Goal: Register for event/course

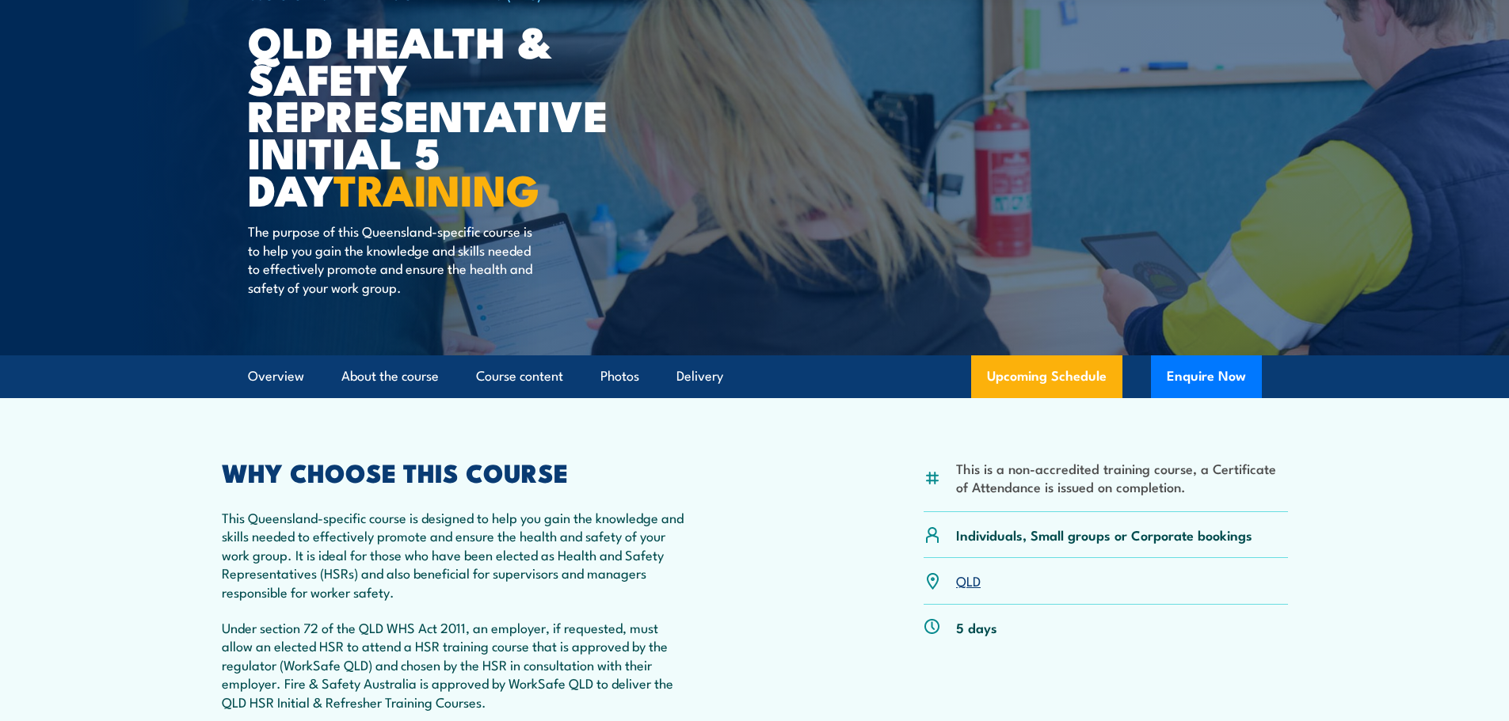
scroll to position [158, 0]
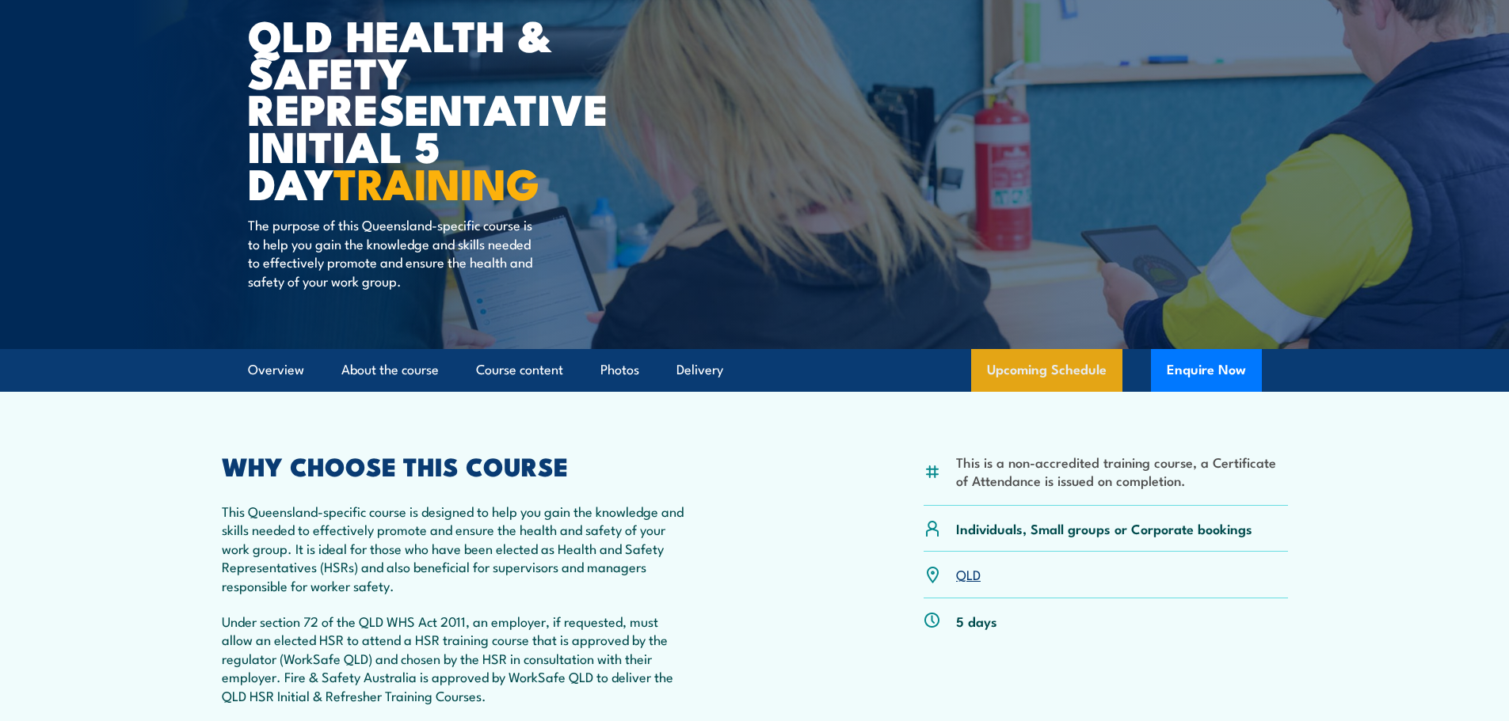
click at [1046, 370] on link "Upcoming Schedule" at bounding box center [1046, 370] width 151 height 43
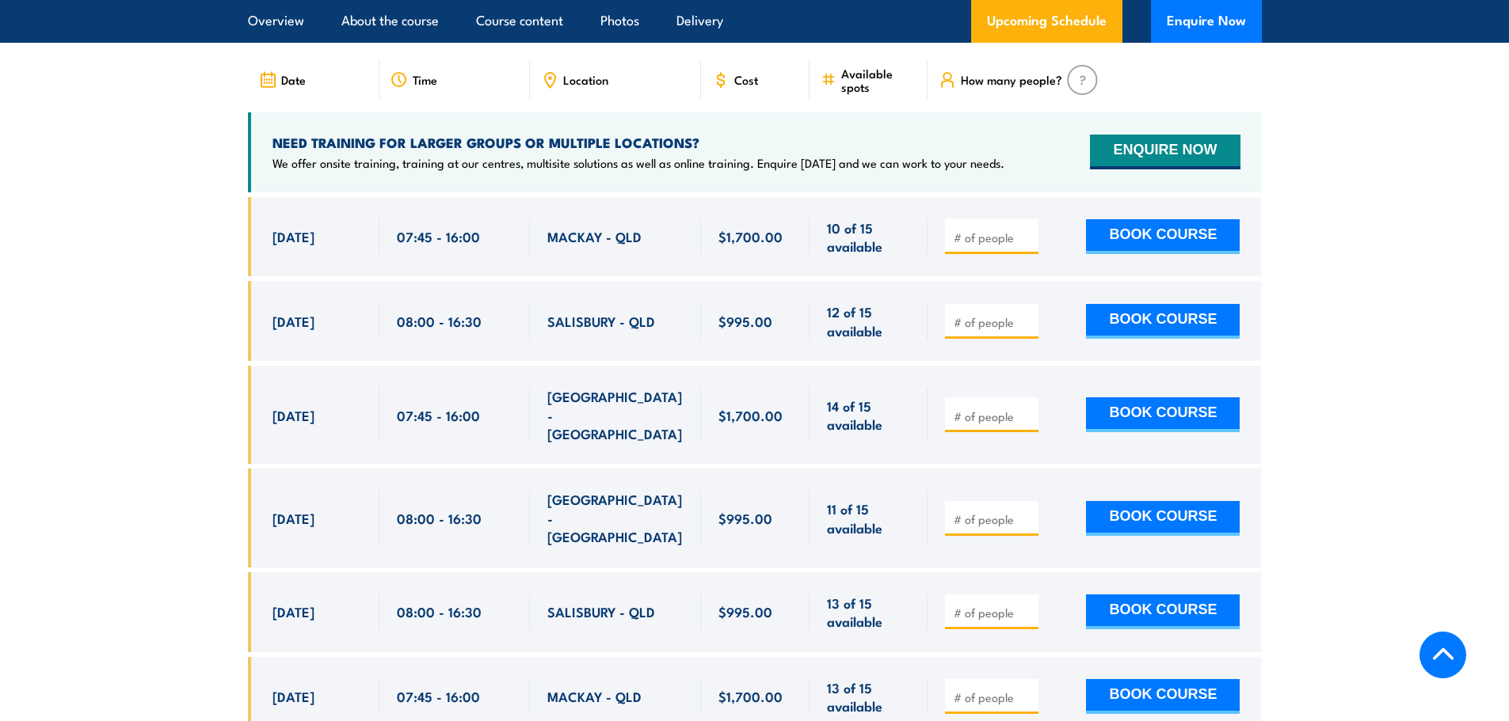
scroll to position [2900, 0]
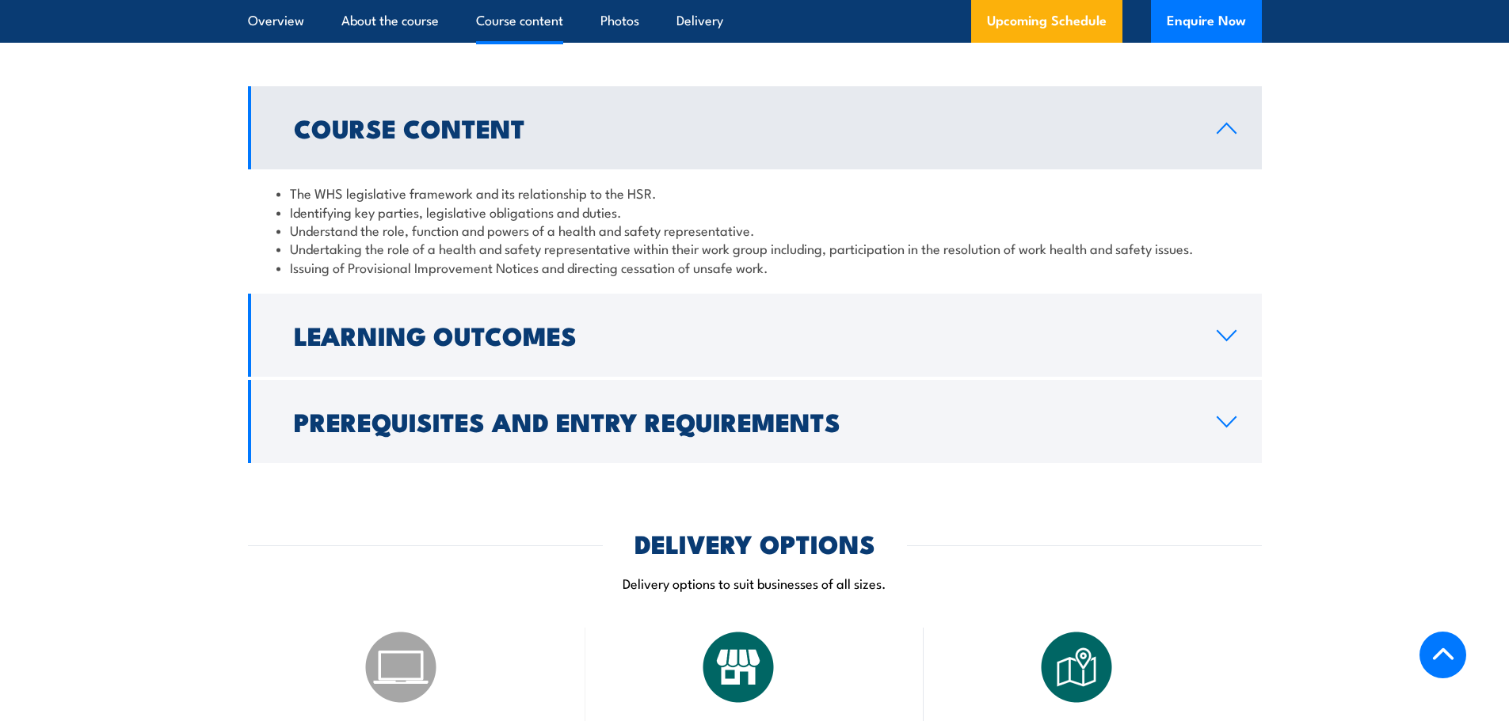
scroll to position [1663, 0]
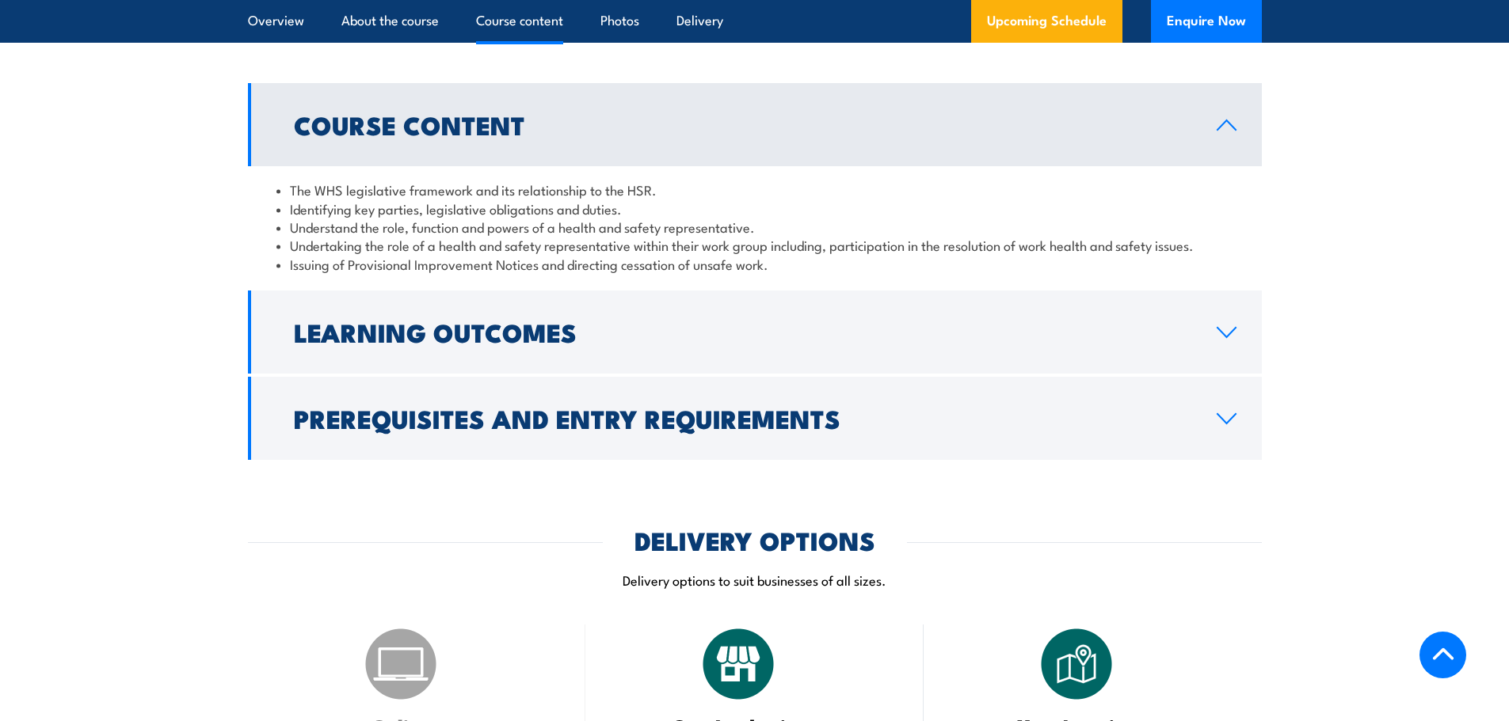
click at [1231, 425] on icon at bounding box center [1226, 419] width 21 height 13
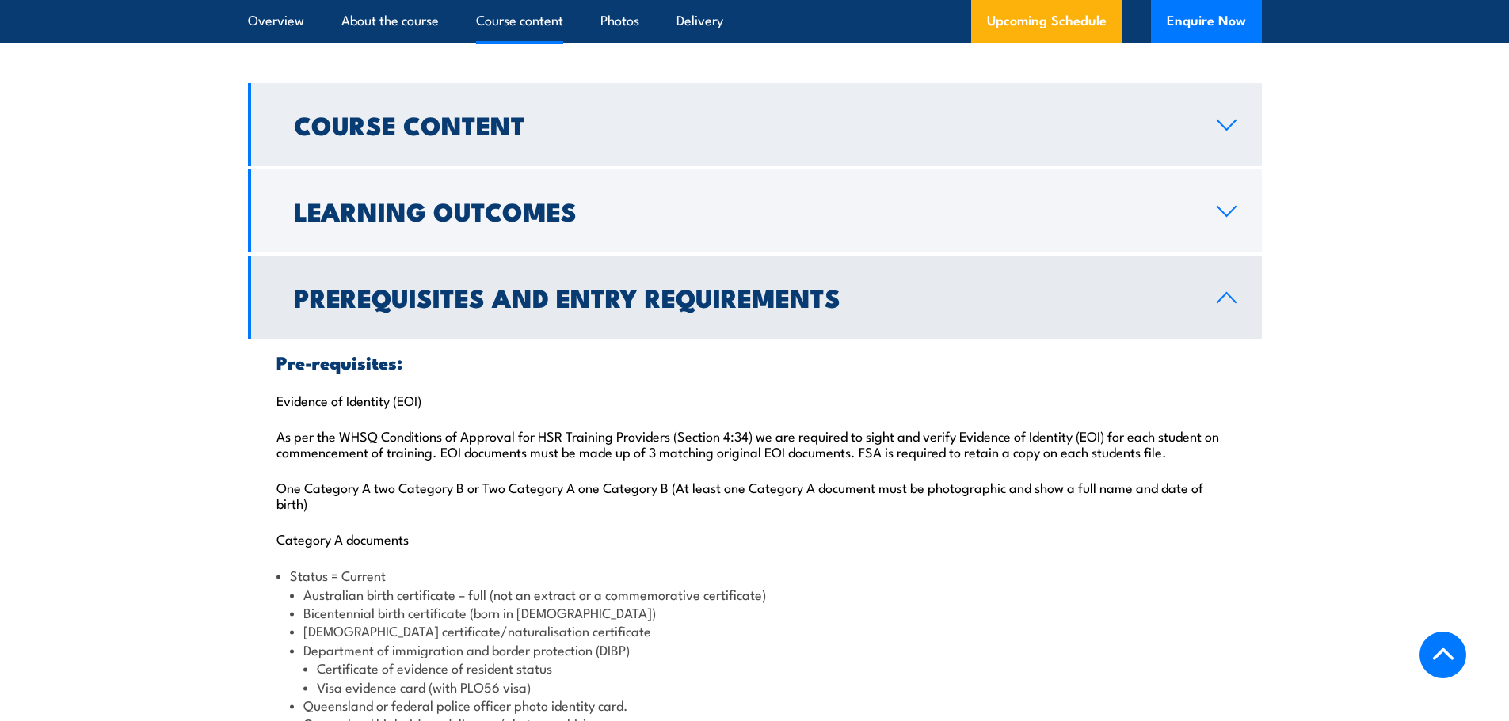
click at [1227, 131] on icon at bounding box center [1226, 125] width 21 height 13
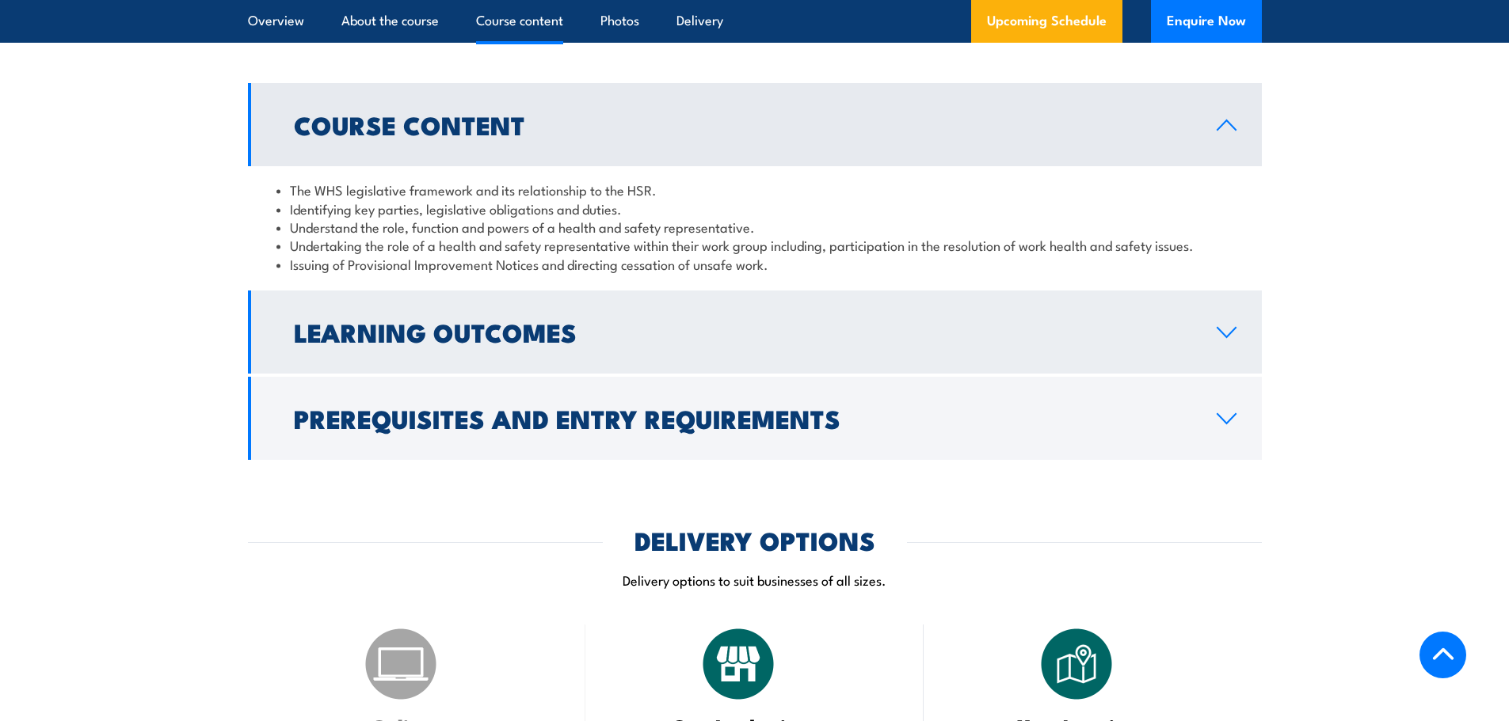
click at [1232, 339] on icon at bounding box center [1226, 332] width 21 height 13
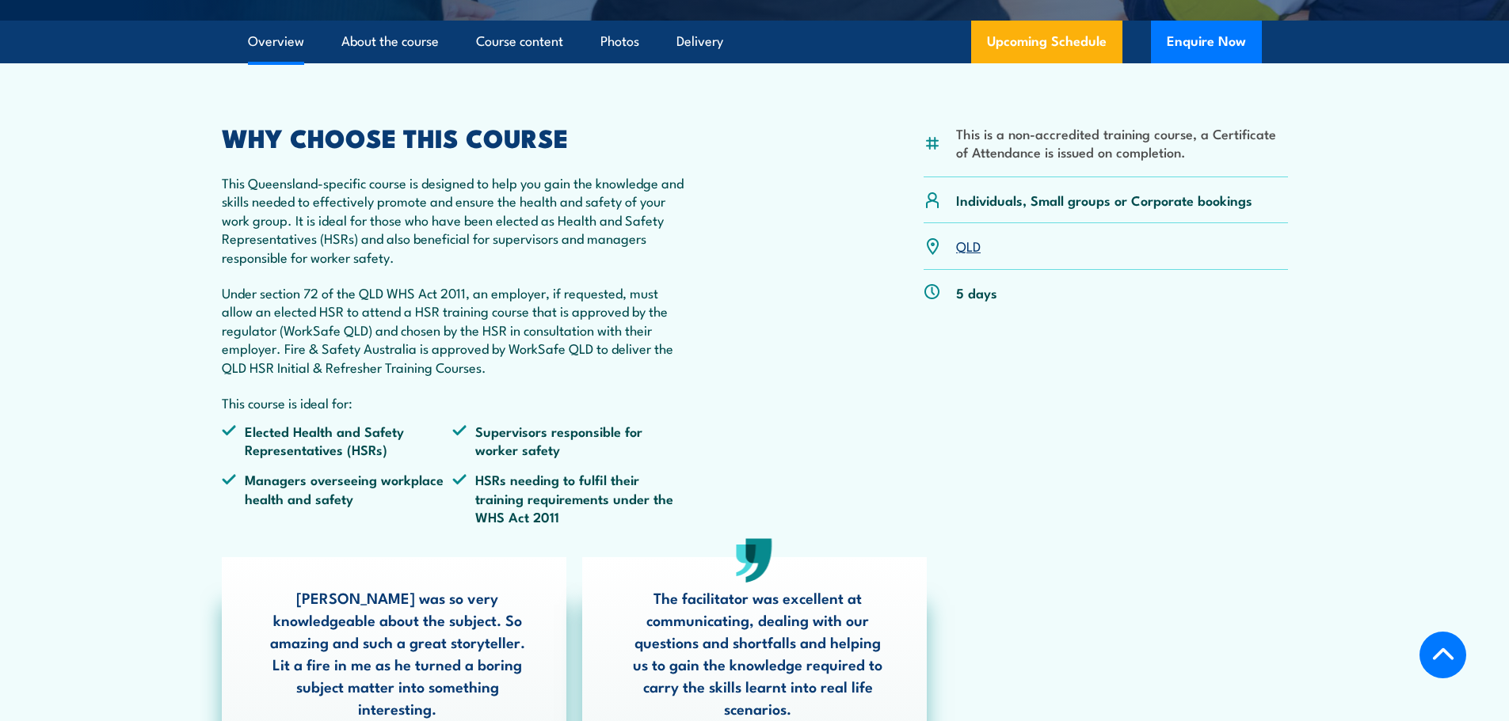
scroll to position [475, 0]
